Goal: Task Accomplishment & Management: Manage account settings

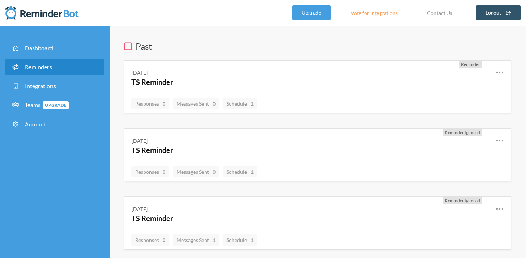
click at [29, 63] on link "Reminders" at bounding box center [54, 67] width 99 height 16
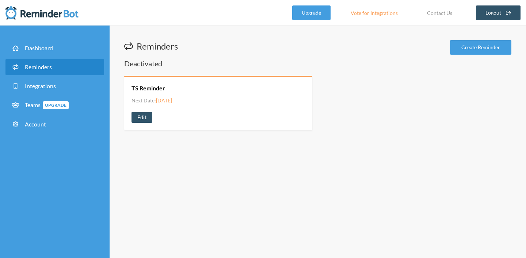
click at [133, 72] on div "Deactivated TS Reminder Next Date: Sunday, August 11, 2024 View History Edit" at bounding box center [317, 94] width 387 height 72
click at [472, 49] on link "Create Reminder" at bounding box center [480, 47] width 61 height 15
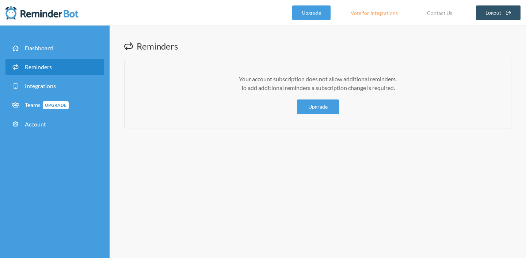
click at [22, 69] on span at bounding box center [17, 67] width 13 height 7
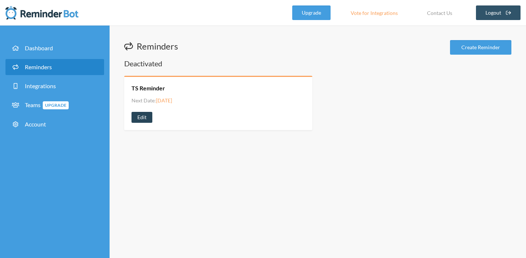
click at [137, 123] on link "Edit" at bounding box center [141, 117] width 21 height 11
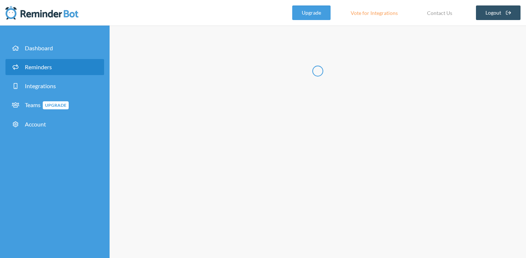
type input "TS Reminder"
select select "17:00:00"
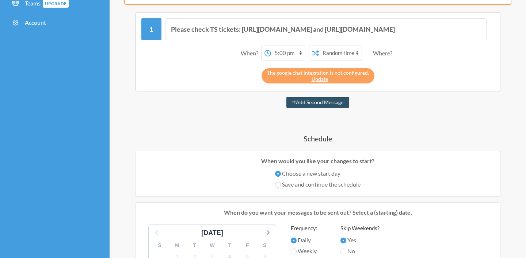
scroll to position [89, 0]
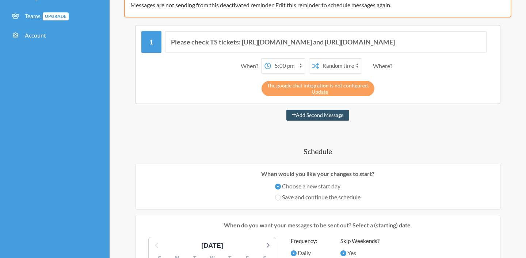
click at [299, 64] on select "12:00 am 12:15 am 12:30 am 12:45 am 1:00 am 1:15 am 1:30 am 1:45 am 2:00 am 2:1…" at bounding box center [288, 66] width 34 height 15
click at [271, 59] on select "12:00 am 12:15 am 12:30 am 12:45 am 1:00 am 1:15 am 1:30 am 1:45 am 2:00 am 2:1…" at bounding box center [288, 66] width 34 height 15
click at [340, 68] on select "Exact time Random time" at bounding box center [340, 66] width 43 height 15
click at [319, 59] on select "Exact time Random time" at bounding box center [340, 66] width 43 height 15
click at [334, 69] on select "Exact time Random time" at bounding box center [340, 66] width 43 height 15
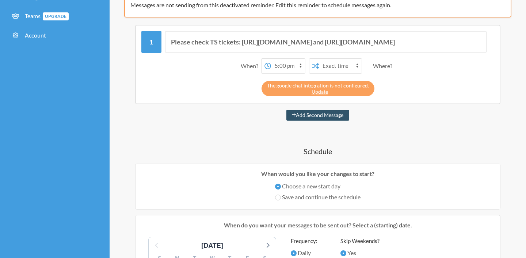
select select "true"
click at [319, 59] on select "Exact time Random time" at bounding box center [340, 66] width 43 height 15
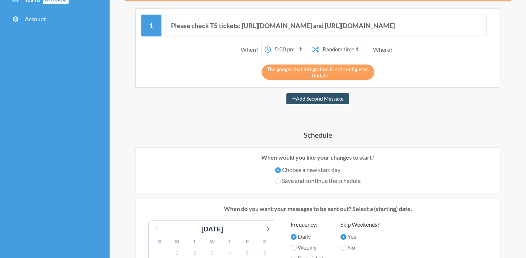
scroll to position [106, 0]
click at [316, 74] on link "Update" at bounding box center [319, 75] width 16 height 6
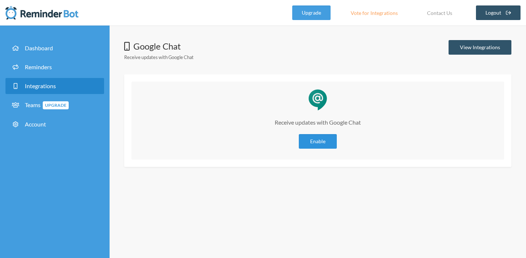
click at [315, 144] on link "Enable" at bounding box center [318, 141] width 38 height 15
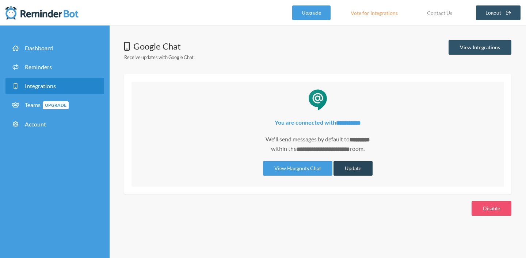
click at [356, 171] on button "Update" at bounding box center [352, 168] width 39 height 15
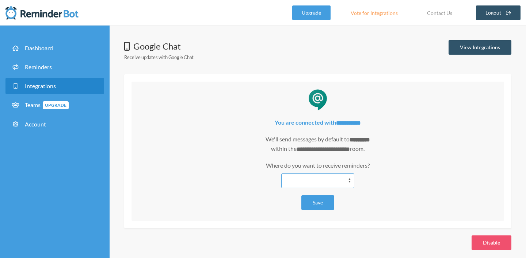
click at [344, 179] on select "*********" at bounding box center [317, 181] width 73 height 15
select select "**********"
click at [281, 174] on select "*********" at bounding box center [317, 181] width 73 height 15
click at [321, 203] on button "Save" at bounding box center [317, 203] width 33 height 15
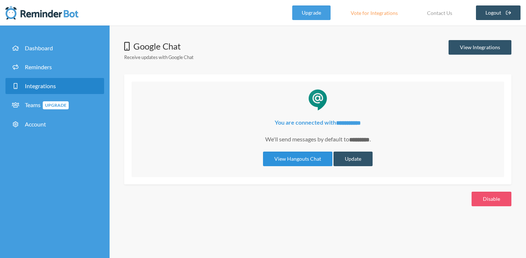
click at [290, 157] on link "View Hangouts Chat" at bounding box center [297, 159] width 69 height 15
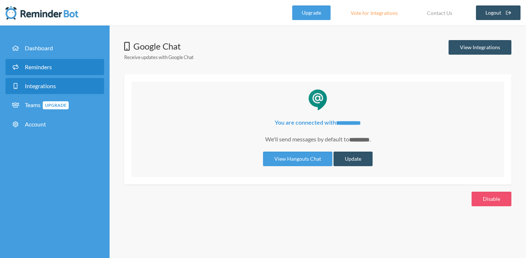
click at [43, 66] on span "Reminders" at bounding box center [38, 67] width 27 height 7
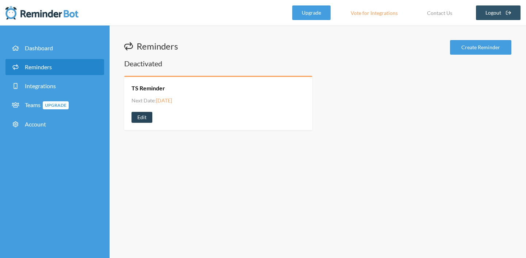
click at [147, 118] on link "Edit" at bounding box center [141, 117] width 21 height 11
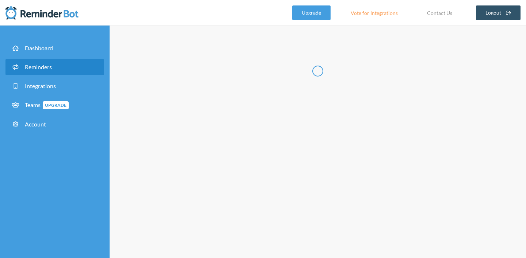
type input "TS Reminder"
select select "17:00:00"
select select "true"
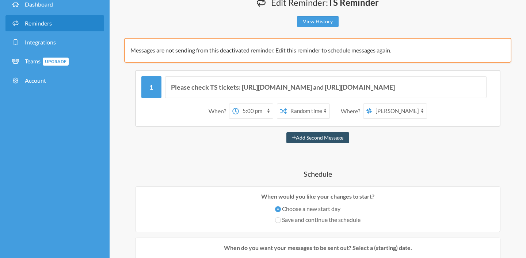
scroll to position [47, 0]
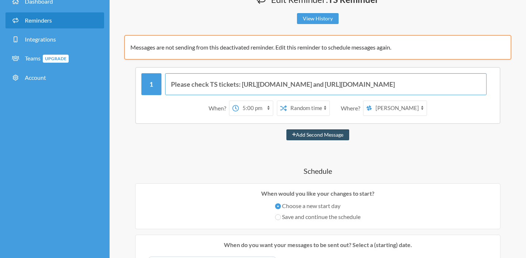
click at [266, 85] on input "Please check TS tickets: [URL][DOMAIN_NAME] and [URL][DOMAIN_NAME]" at bounding box center [326, 84] width 322 height 22
click at [271, 85] on input "Please check TS tickets: [URL][DOMAIN_NAME] and [URL][DOMAIN_NAME]" at bounding box center [326, 84] width 322 height 22
drag, startPoint x: 241, startPoint y: 84, endPoint x: 168, endPoint y: 84, distance: 73.4
click at [168, 84] on input "Please check TS tickets: [URL][DOMAIN_NAME] and [URL][DOMAIN_NAME]" at bounding box center [326, 84] width 322 height 22
click at [264, 85] on input "[URL][DOMAIN_NAME] and [URL][DOMAIN_NAME]" at bounding box center [326, 84] width 322 height 22
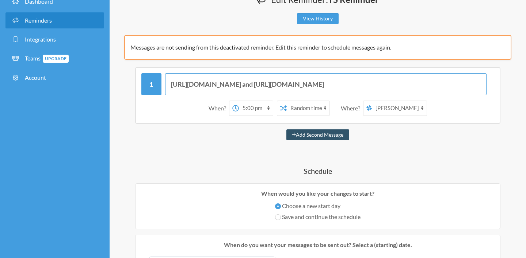
drag, startPoint x: 264, startPoint y: 84, endPoint x: 480, endPoint y: 84, distance: 215.4
click at [480, 84] on input "[URL][DOMAIN_NAME] and [URL][DOMAIN_NAME]" at bounding box center [326, 84] width 322 height 22
paste input "[URL][DOMAIN_NAME]"
type input "[URL][DOMAIN_NAME][DOMAIN_NAME]"
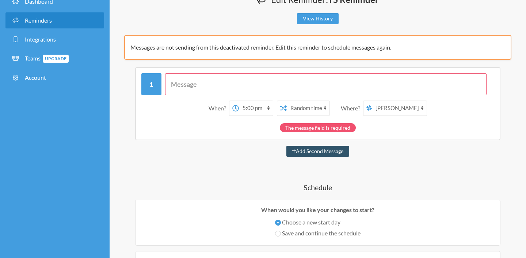
paste input "[URL][DOMAIN_NAME]"
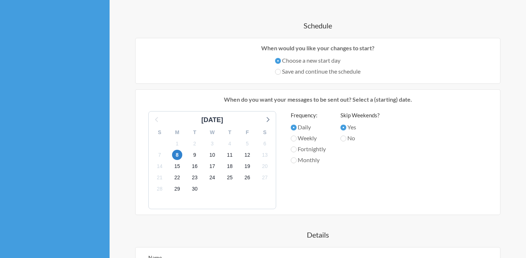
scroll to position [199, 0]
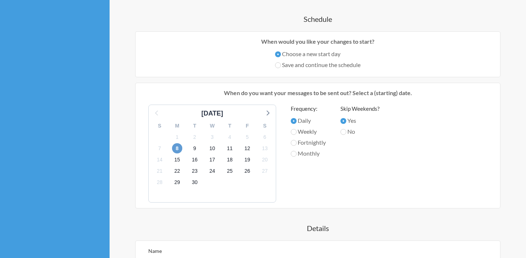
type input "[URL][DOMAIN_NAME]"
click at [179, 148] on span "8" at bounding box center [177, 148] width 10 height 10
click at [307, 132] on label "Weekly" at bounding box center [308, 131] width 35 height 9
click at [296, 132] on input "Weekly" at bounding box center [294, 132] width 6 height 6
radio input "true"
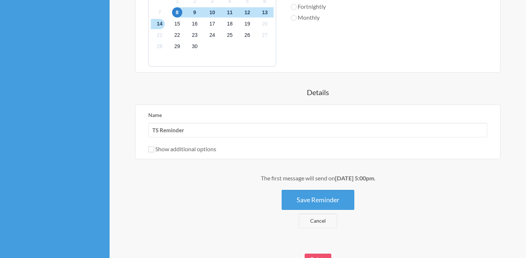
scroll to position [338, 0]
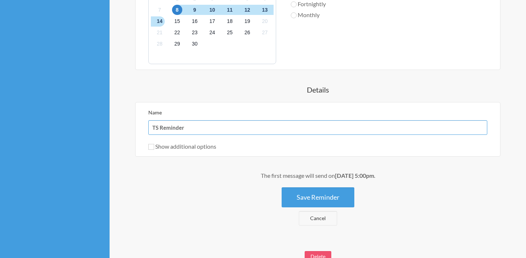
click at [160, 126] on input "TS Reminder" at bounding box center [317, 127] width 339 height 15
type input "ServiceDesk Reminder"
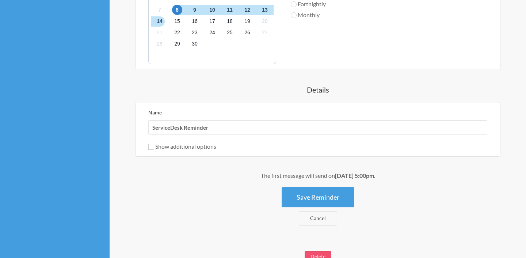
click at [207, 144] on label "Show additional options" at bounding box center [182, 146] width 68 height 7
click at [154, 144] on input "Show additional options" at bounding box center [151, 147] width 6 height 6
checkbox input "true"
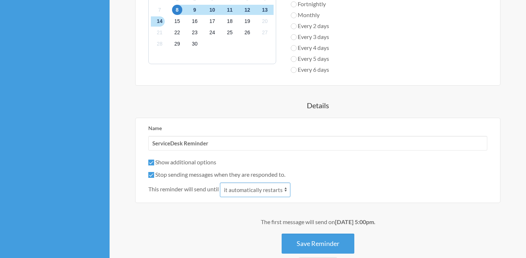
click at [255, 192] on select "it automatically restarts it is replied to" at bounding box center [255, 190] width 70 height 15
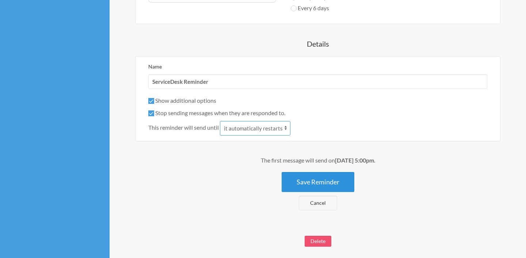
scroll to position [416, 0]
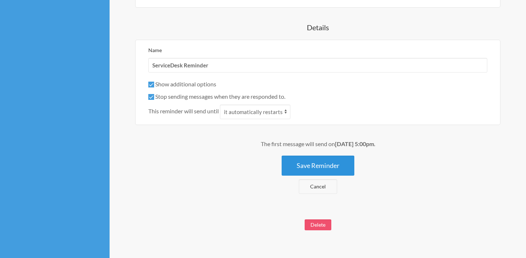
click at [336, 168] on button "Save Reminder" at bounding box center [317, 166] width 73 height 20
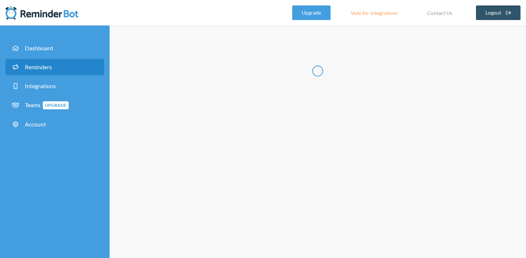
scroll to position [0, 0]
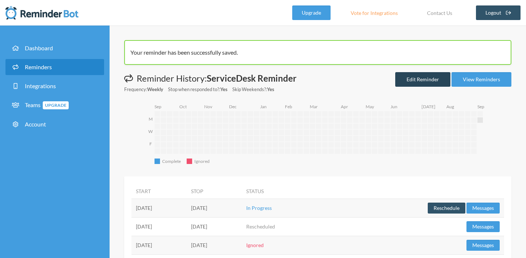
click at [431, 82] on link "Edit Reminder" at bounding box center [422, 79] width 55 height 15
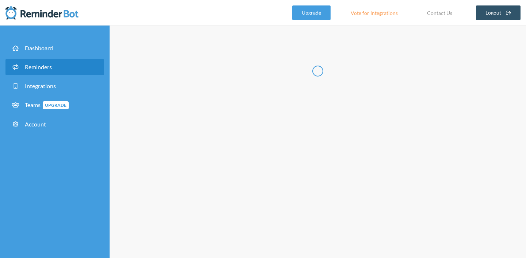
radio input "false"
radio input "true"
type input "ServiceDesk Reminder"
checkbox input "true"
select select "17:00:00"
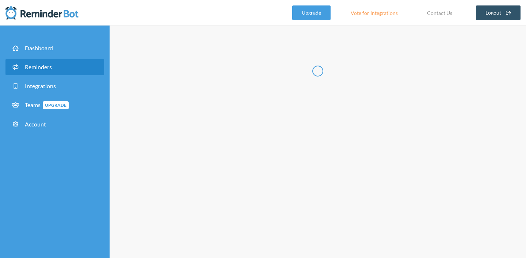
select select "18:00:00"
select select "true"
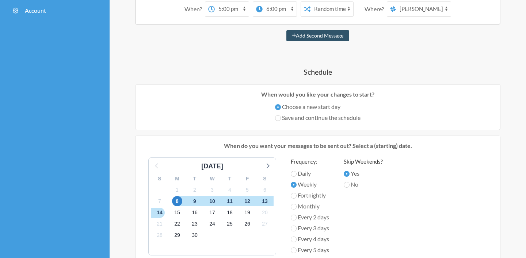
scroll to position [129, 0]
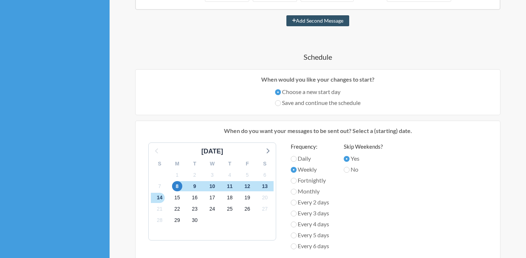
click at [284, 102] on label "Save and continue the schedule" at bounding box center [317, 103] width 85 height 9
click at [281, 102] on input "Save and continue the schedule" at bounding box center [278, 103] width 6 height 6
radio input "true"
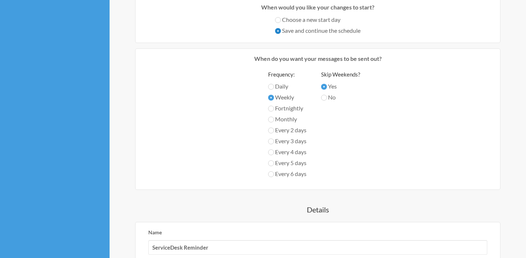
scroll to position [202, 0]
click at [299, 19] on label "Choose a new start day" at bounding box center [317, 19] width 85 height 9
click at [281, 19] on input "Choose a new start day" at bounding box center [278, 19] width 6 height 6
radio input "true"
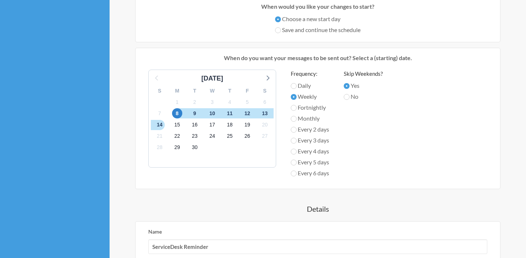
click at [303, 131] on label "Every 2 days" at bounding box center [310, 129] width 38 height 9
click at [296, 131] on input "Every 2 days" at bounding box center [294, 130] width 6 height 6
radio input "true"
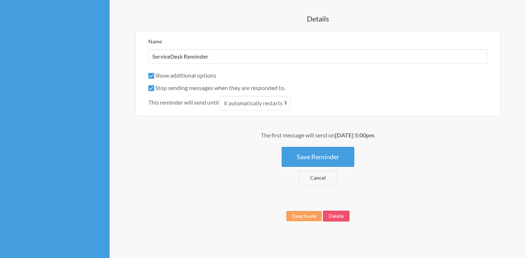
scroll to position [396, 0]
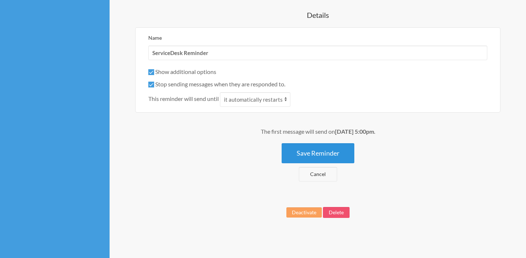
click at [324, 152] on button "Save Reminder" at bounding box center [317, 153] width 73 height 20
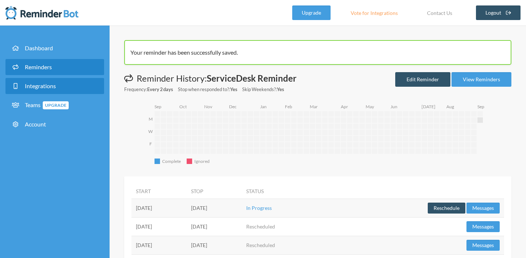
click at [43, 84] on span "Integrations" at bounding box center [40, 86] width 31 height 7
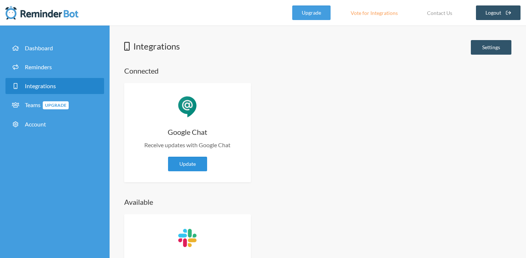
click at [193, 164] on link "Update" at bounding box center [187, 164] width 39 height 15
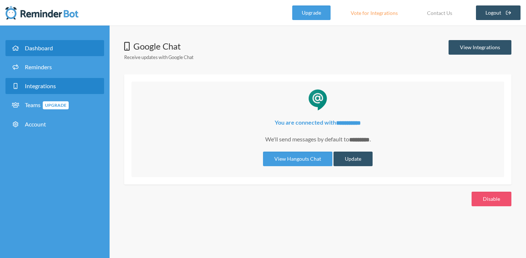
click at [39, 49] on span "Dashboard" at bounding box center [39, 48] width 28 height 7
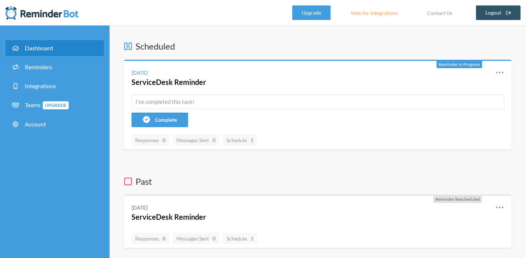
click at [127, 180] on icon at bounding box center [128, 181] width 8 height 9
